Goal: Check status: Check status

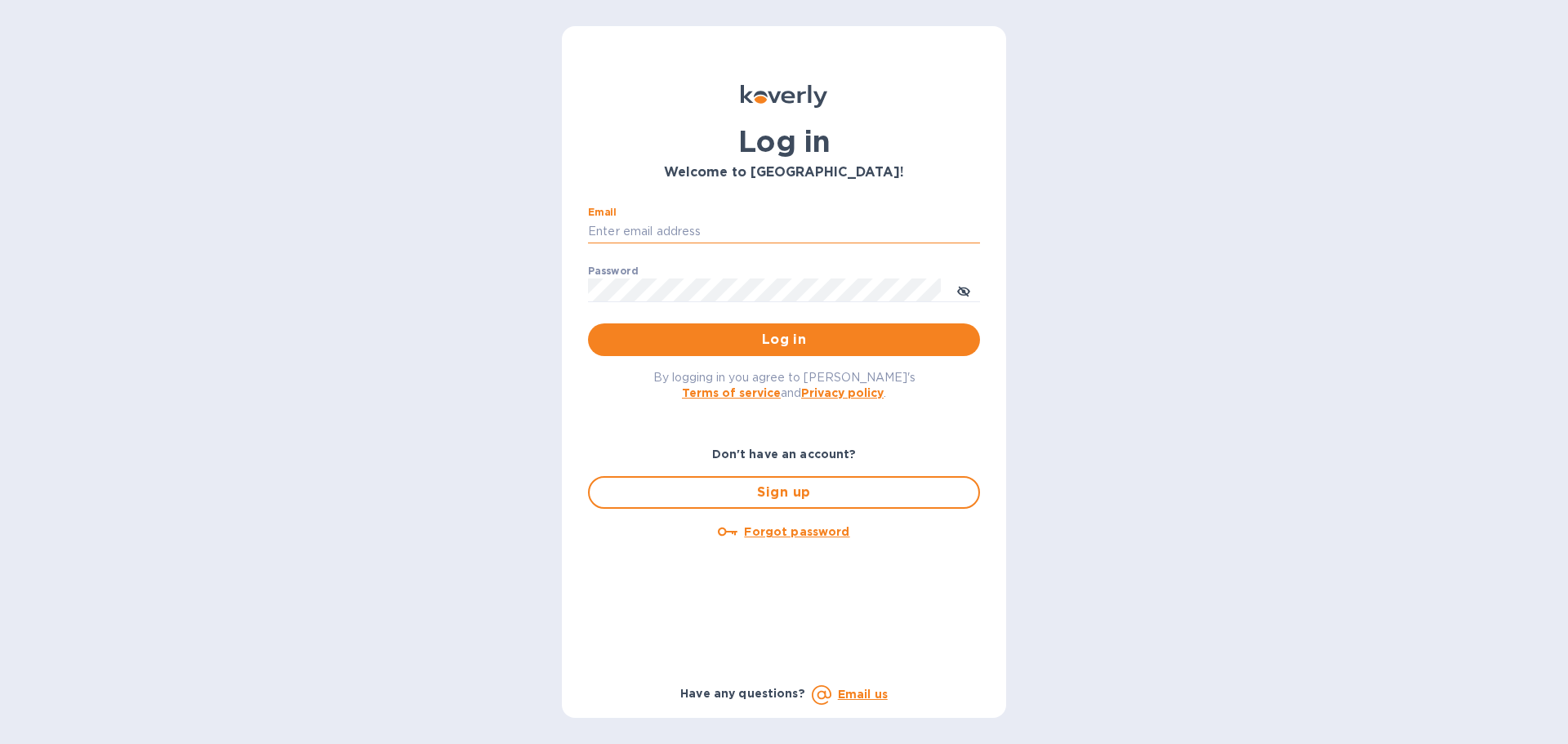
click at [666, 220] on input "Email" at bounding box center [784, 232] width 392 height 25
type input "[EMAIL_ADDRESS][DOMAIN_NAME]"
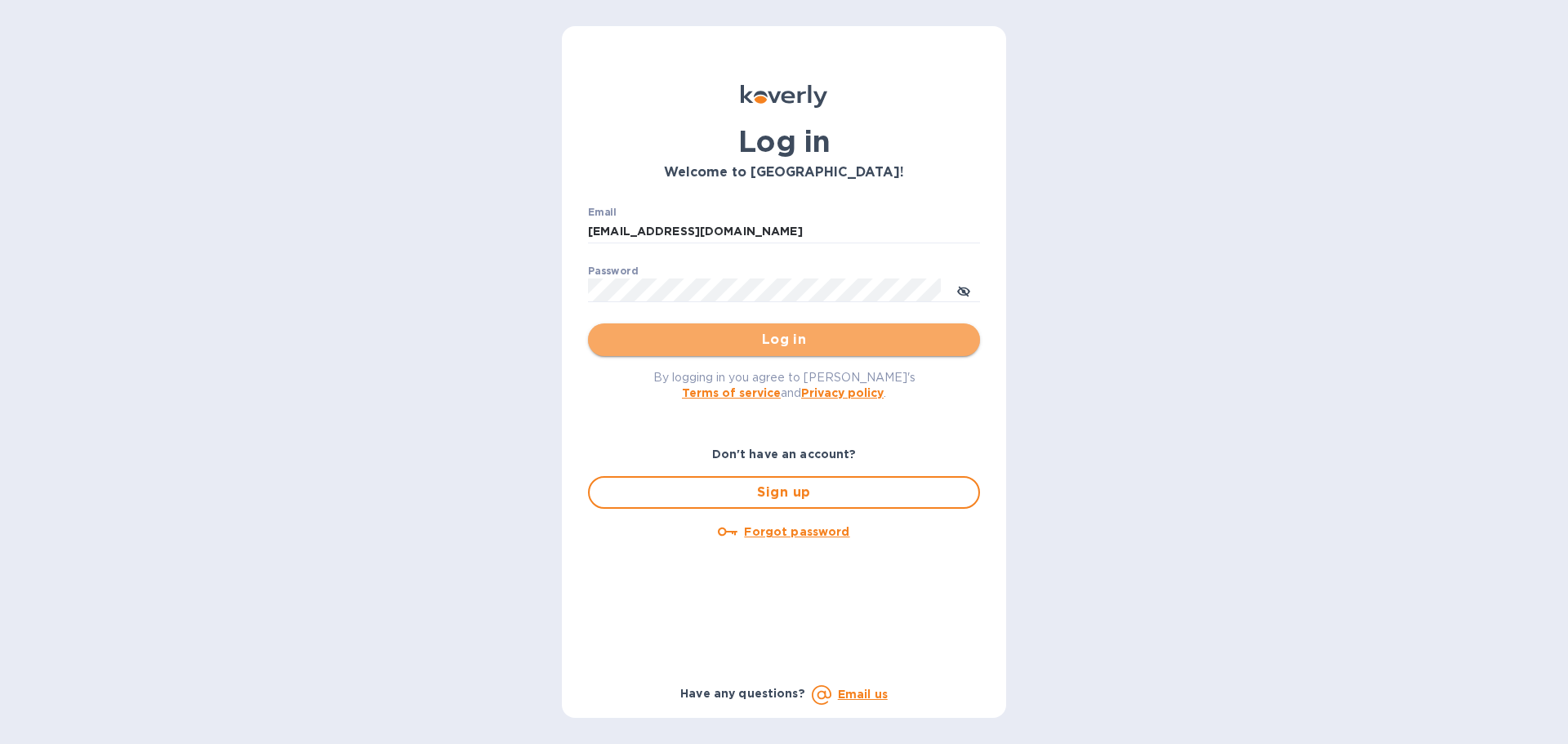
click at [783, 334] on span "Log in" at bounding box center [783, 339] width 366 height 20
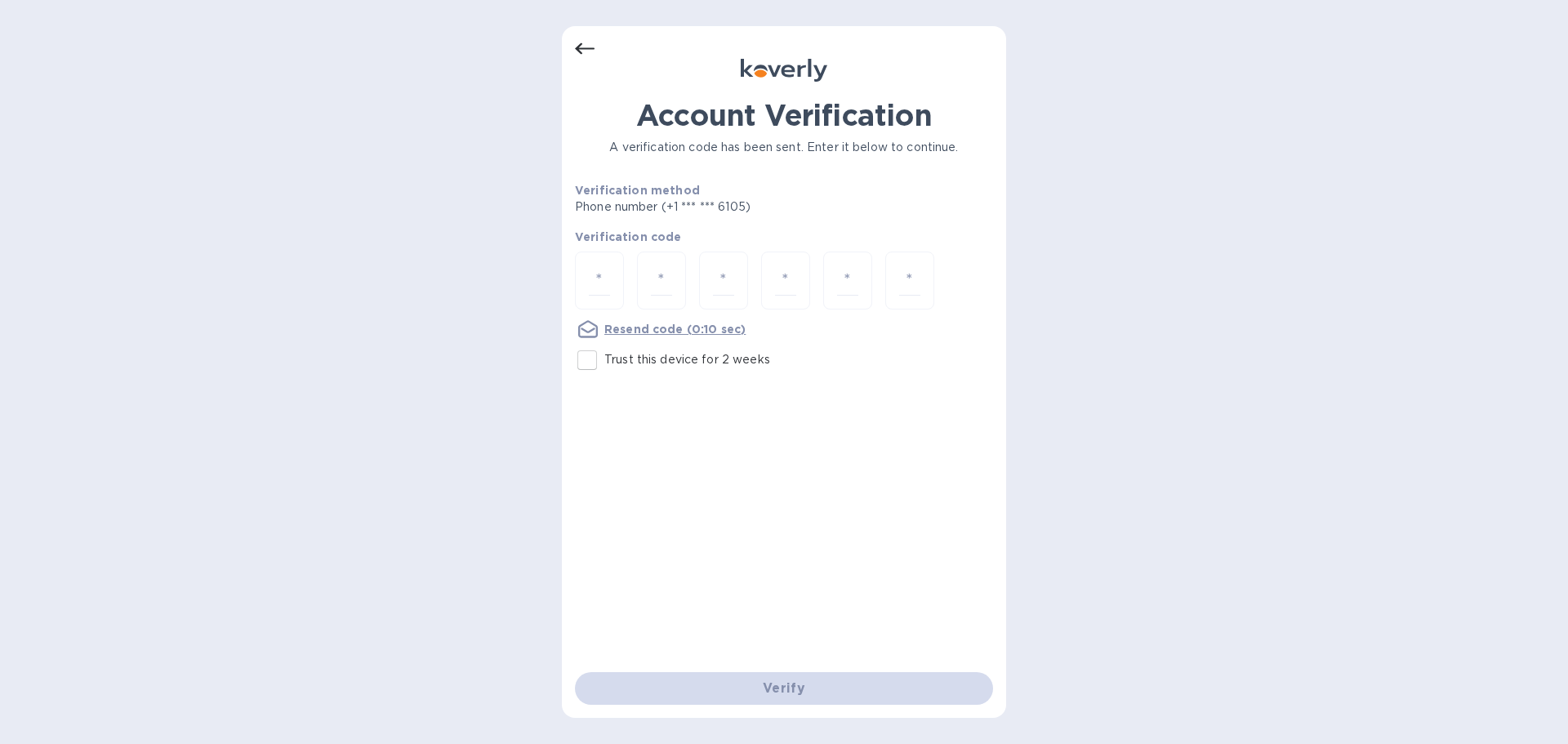
click at [589, 358] on input "Trust this device for 2 weeks" at bounding box center [587, 360] width 34 height 34
checkbox input "true"
click at [595, 286] on input "number" at bounding box center [600, 281] width 21 height 31
type input "9"
type input "2"
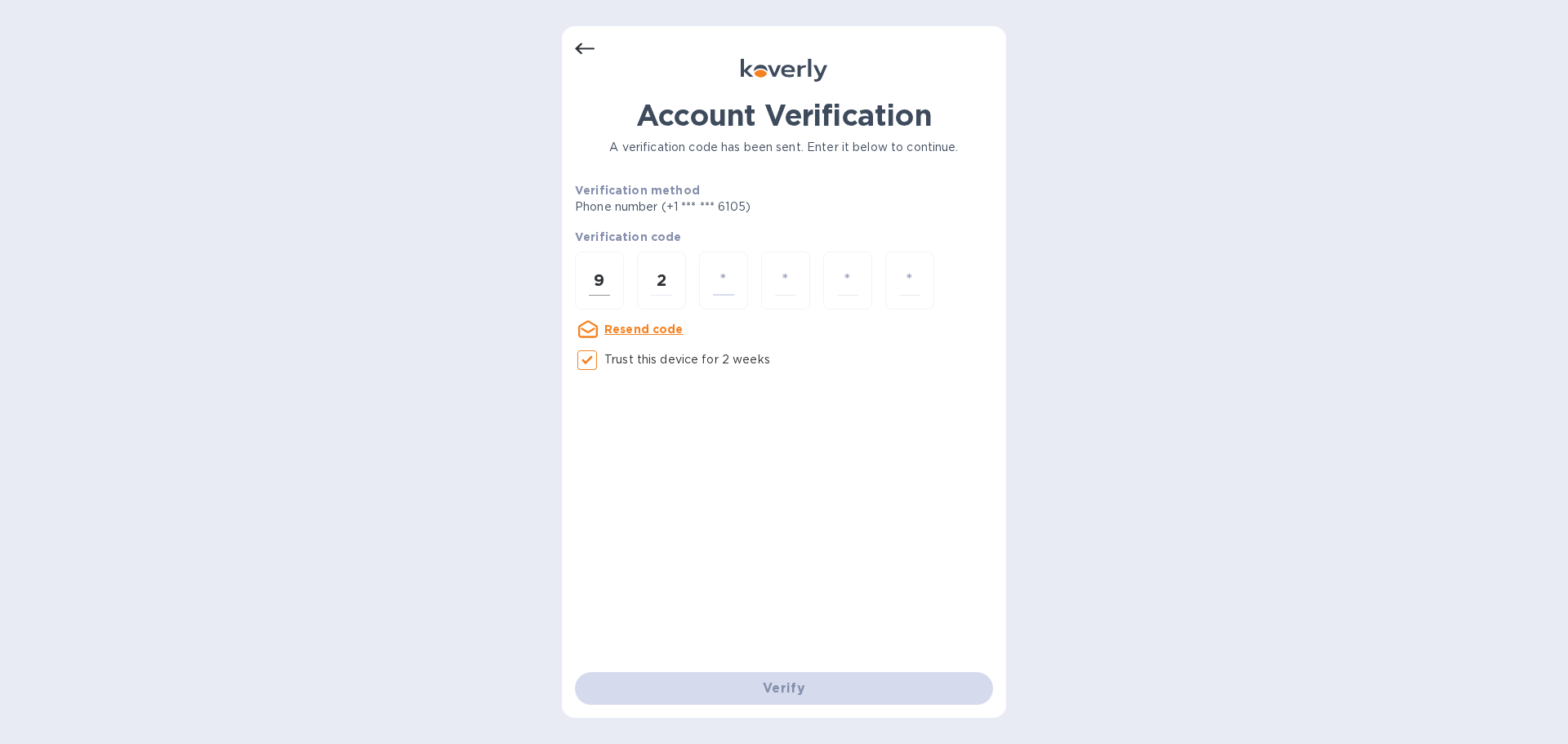
type input "7"
type input "5"
type input "7"
type input "8"
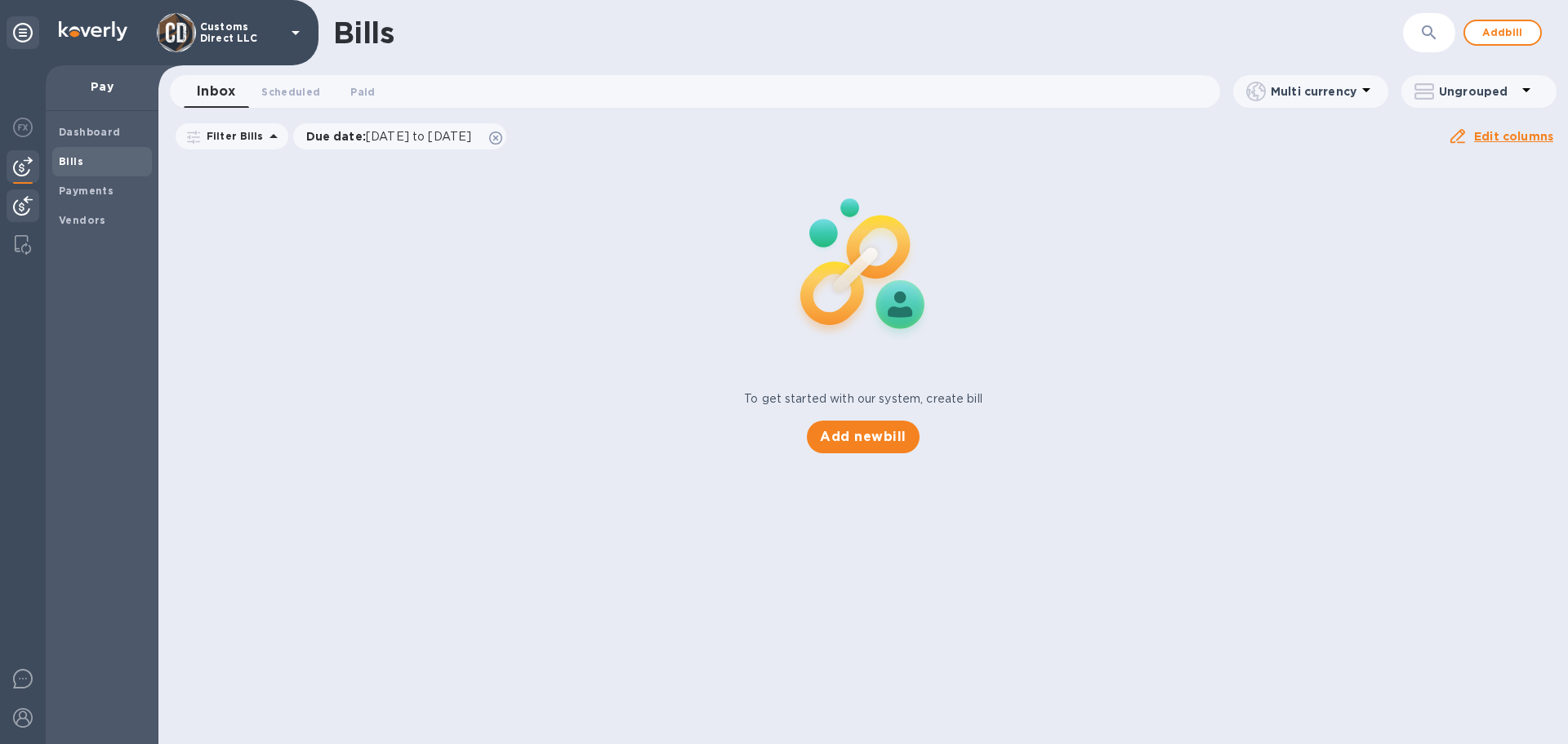
click at [26, 203] on img at bounding box center [23, 205] width 20 height 20
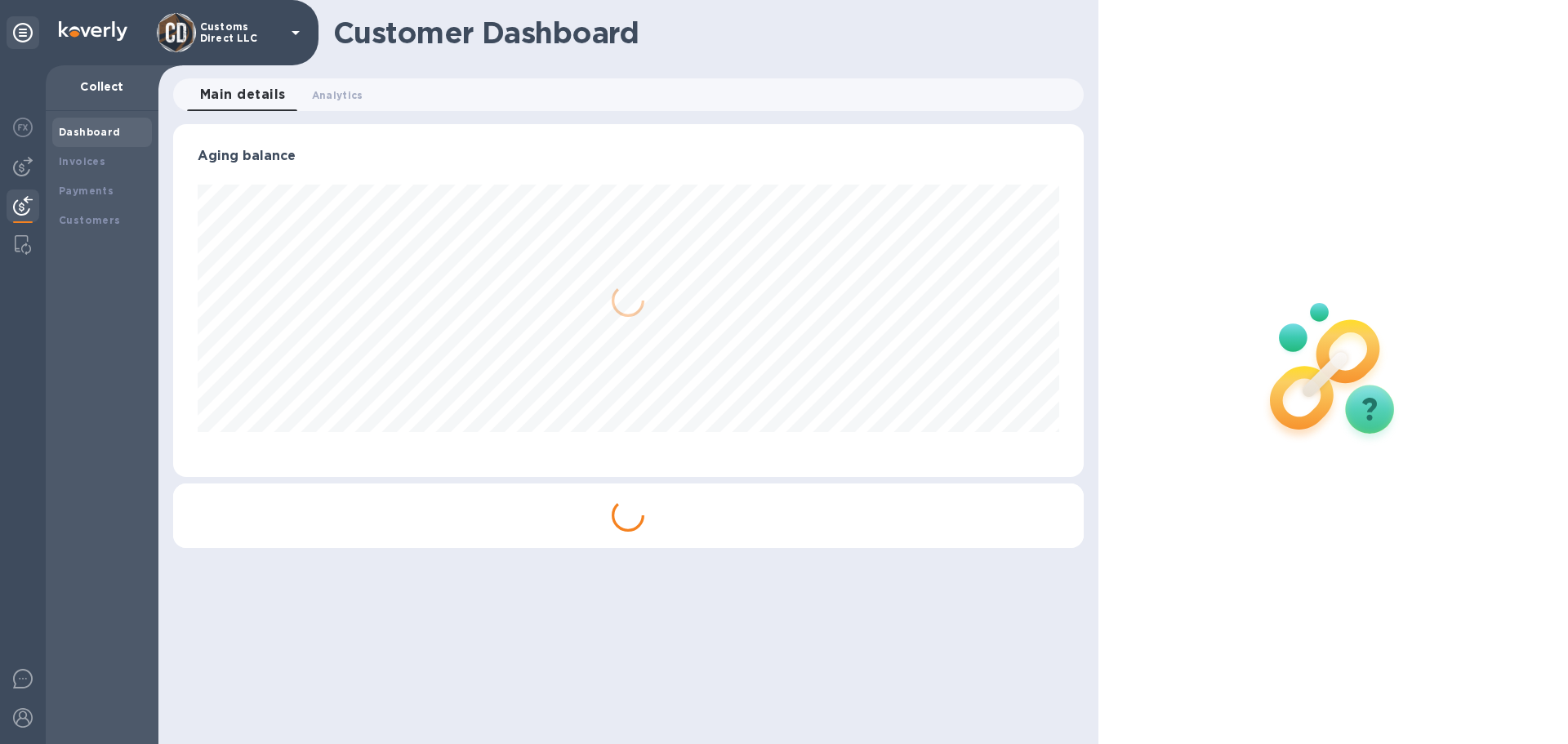
scroll to position [352, 910]
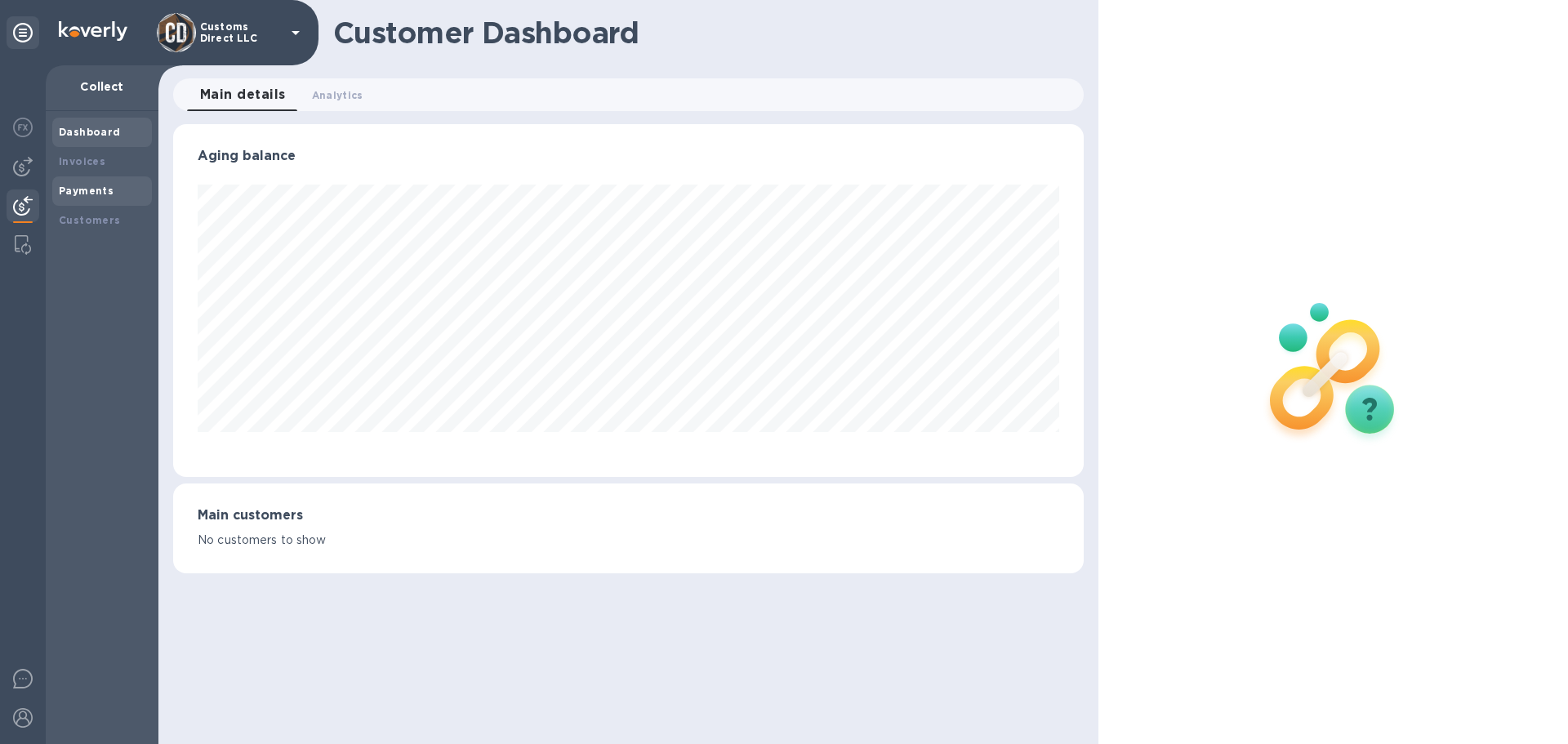
click at [84, 184] on b "Payments" at bounding box center [86, 190] width 54 height 12
